Goal: Information Seeking & Learning: Learn about a topic

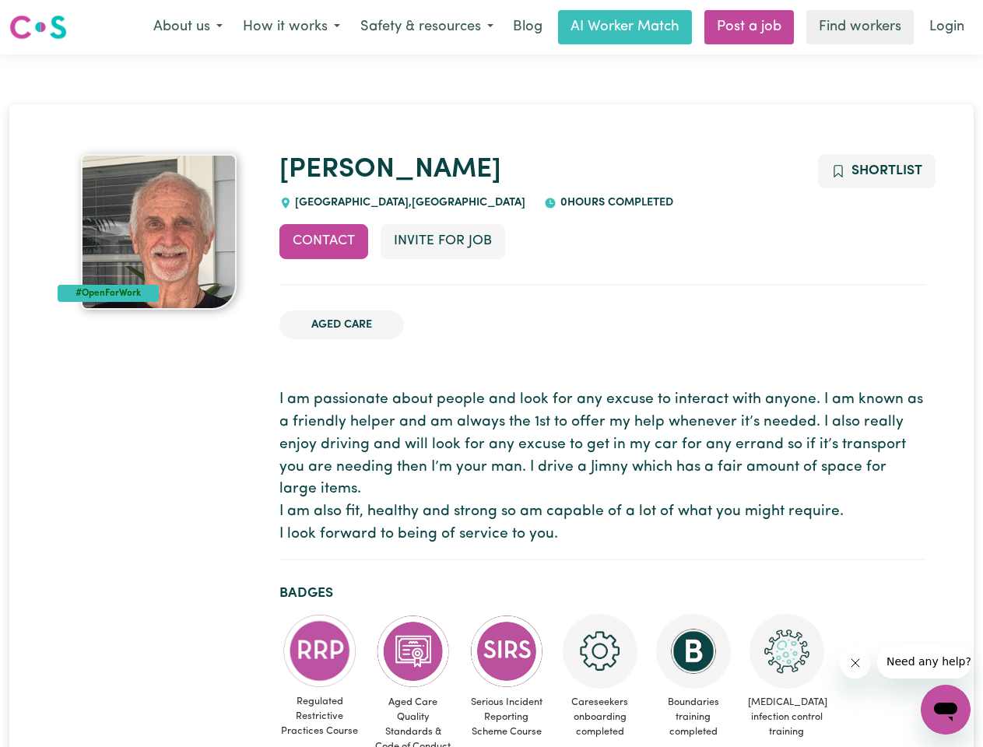
click at [188, 27] on button "About us" at bounding box center [188, 27] width 90 height 33
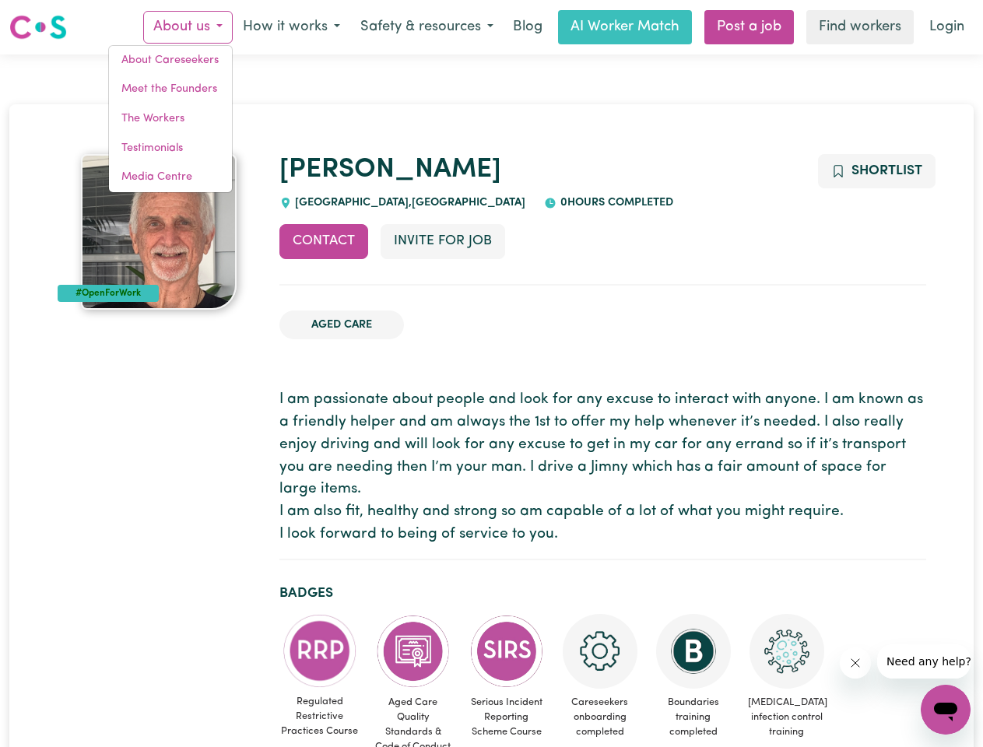
click at [290, 27] on button "How it works" at bounding box center [292, 27] width 118 height 33
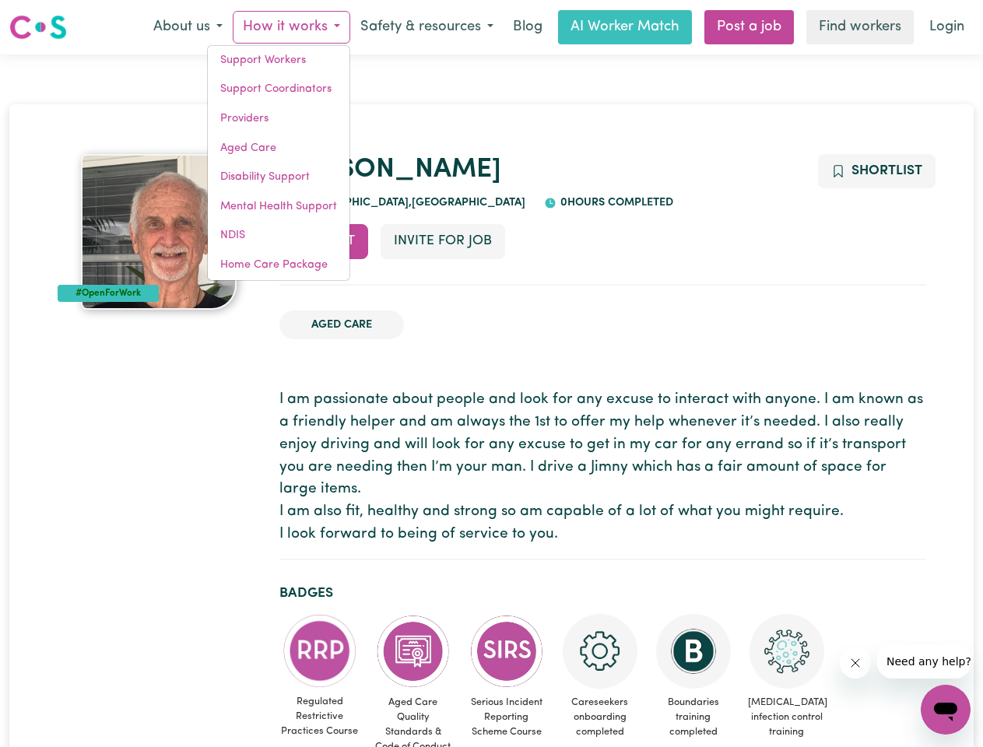
click at [426, 27] on button "Safety & resources" at bounding box center [426, 27] width 153 height 33
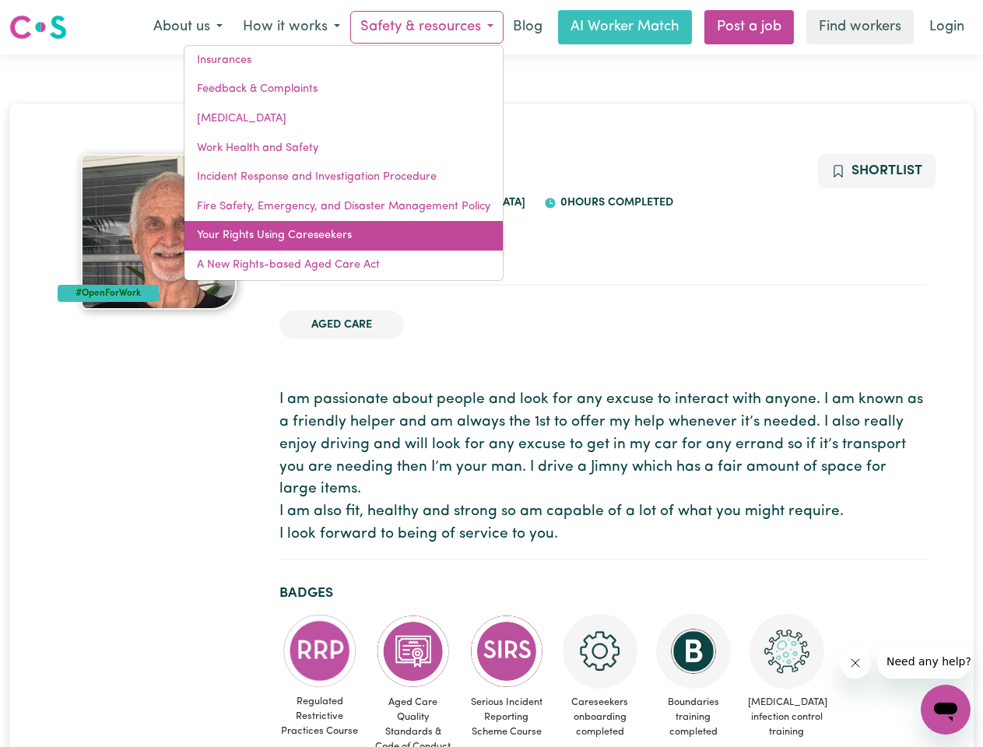
click at [324, 241] on link "Your Rights Using Careseekers" at bounding box center [343, 236] width 318 height 30
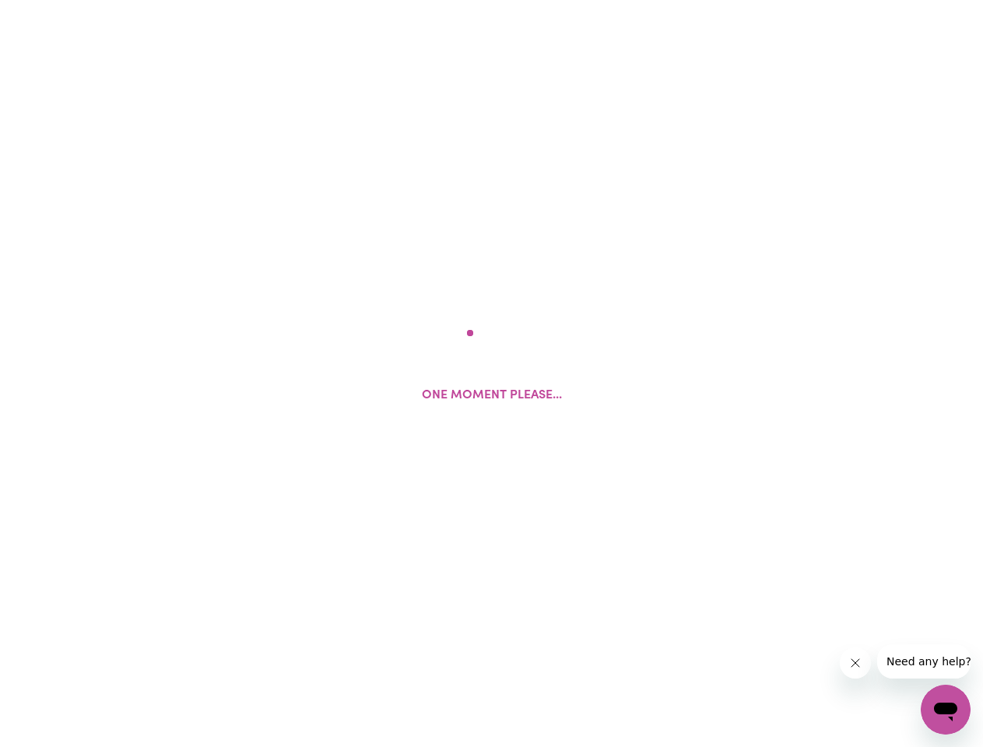
click at [442, 0] on html "One moment please..." at bounding box center [491, 0] width 983 height 0
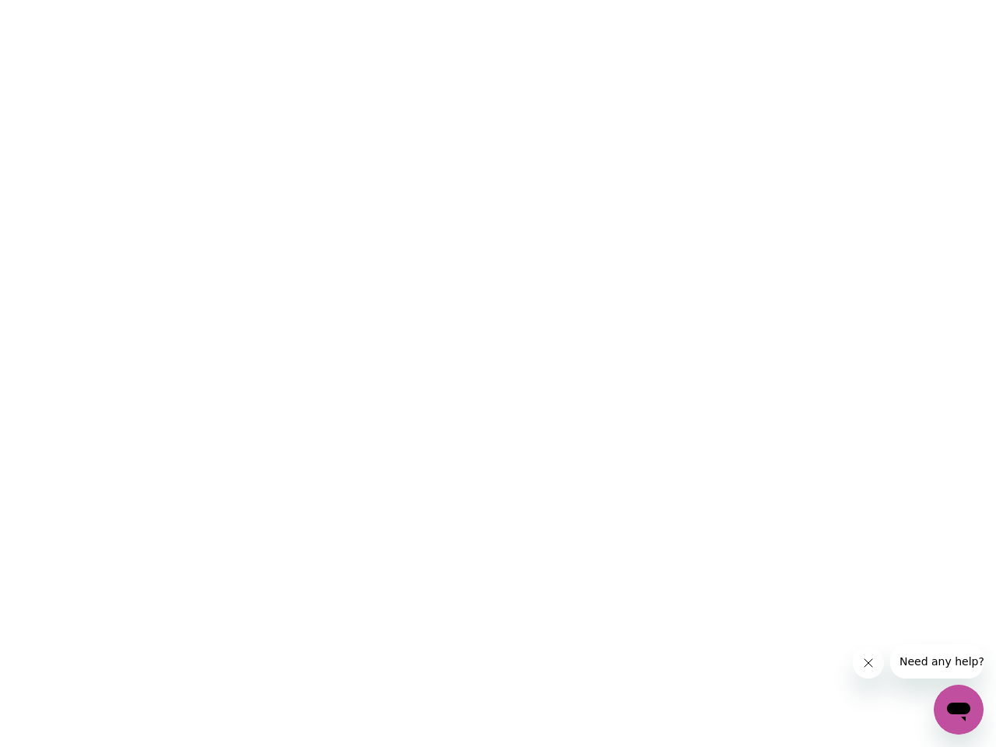
click at [876, 0] on html at bounding box center [498, 0] width 996 height 0
click at [320, 0] on html at bounding box center [498, 0] width 996 height 0
click at [413, 0] on html at bounding box center [498, 0] width 996 height 0
